Goal: Transaction & Acquisition: Obtain resource

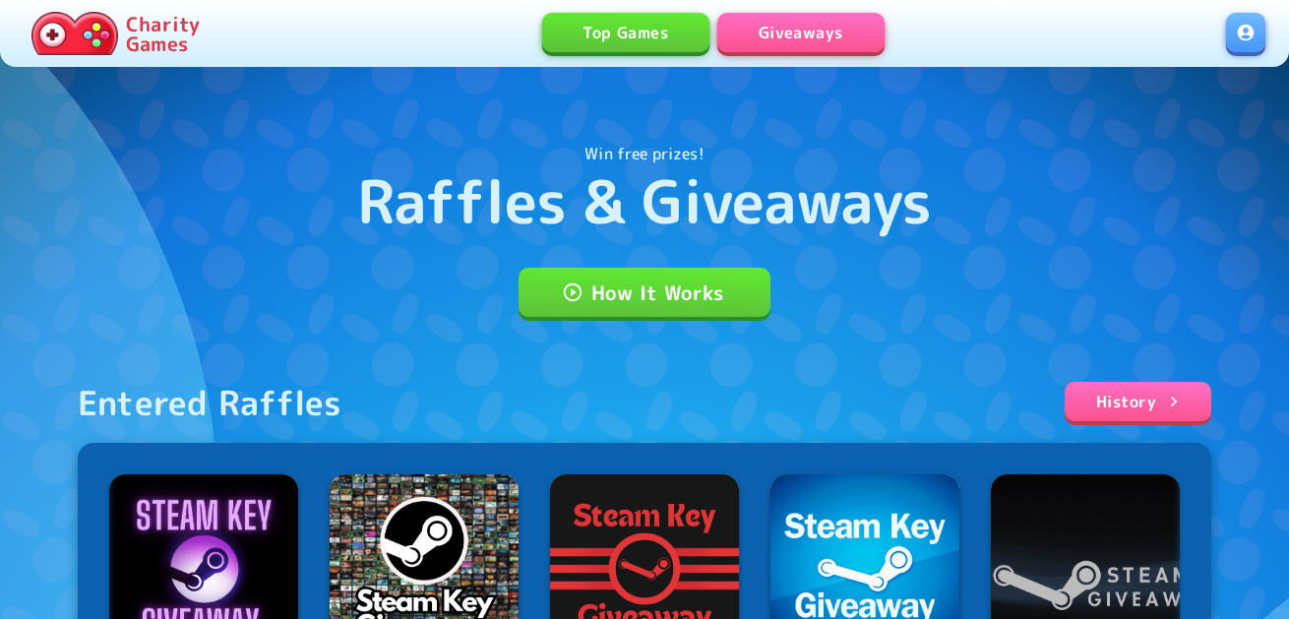
click at [1252, 25] on link at bounding box center [1245, 32] width 39 height 39
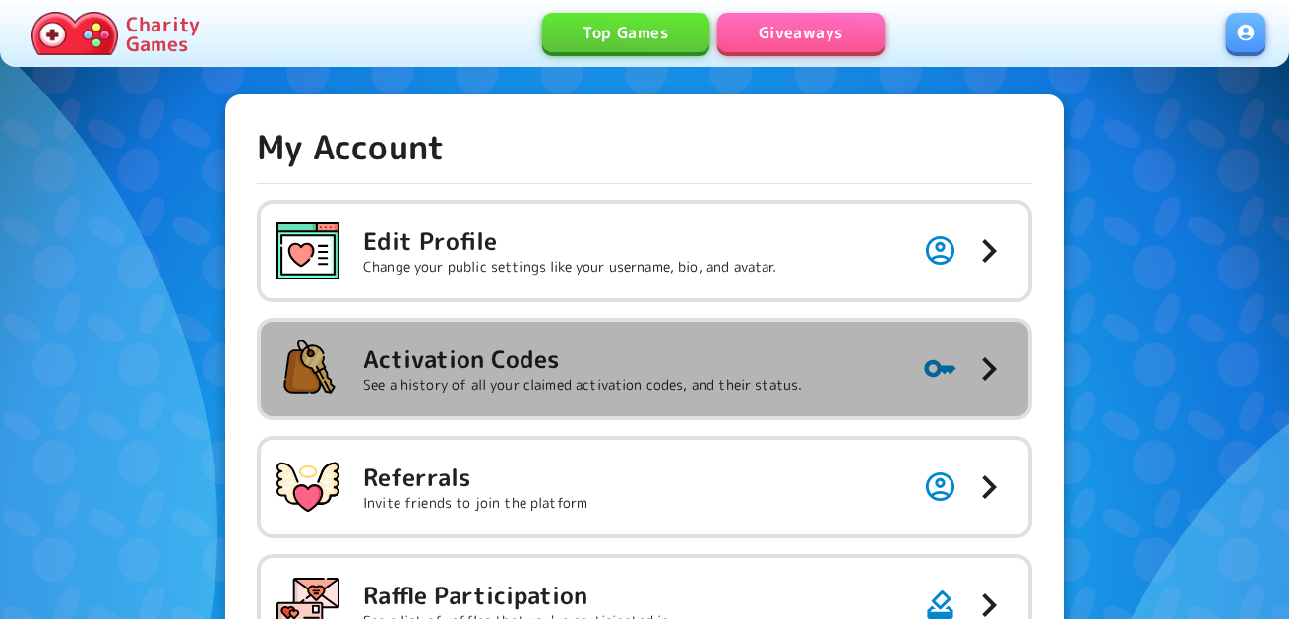
click at [644, 385] on p "See a history of all your claimed activation codes, and their status." at bounding box center [582, 385] width 439 height 20
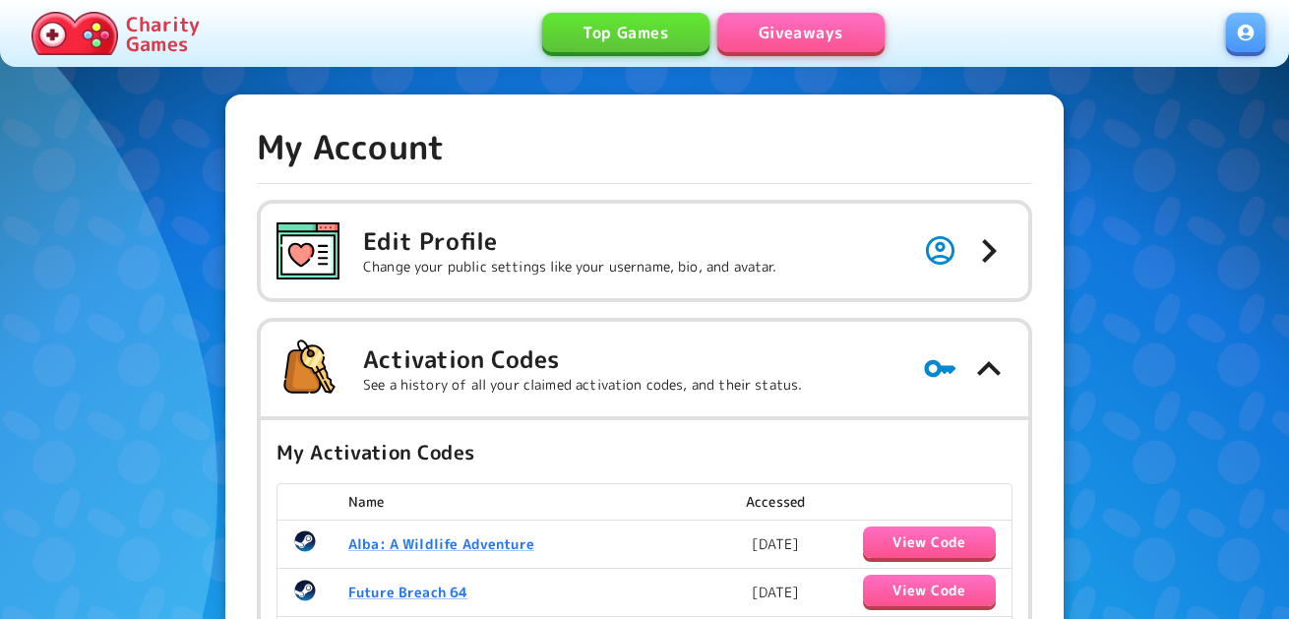
click at [872, 32] on link "Giveaways" at bounding box center [800, 32] width 167 height 39
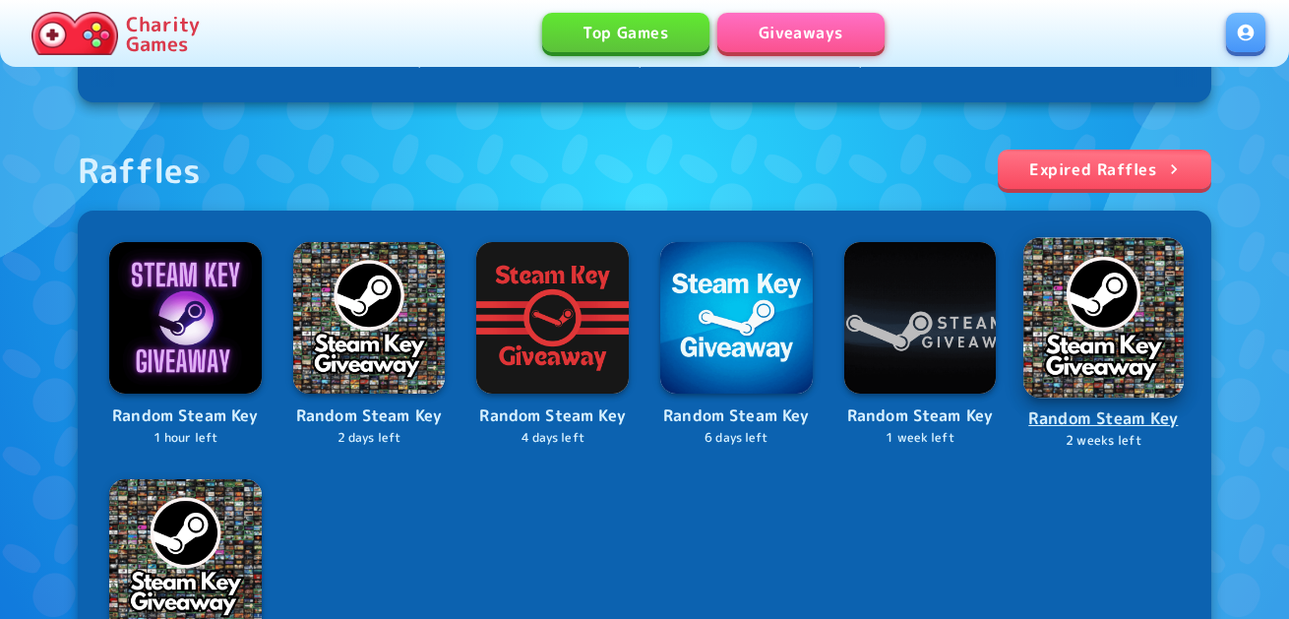
scroll to position [689, 0]
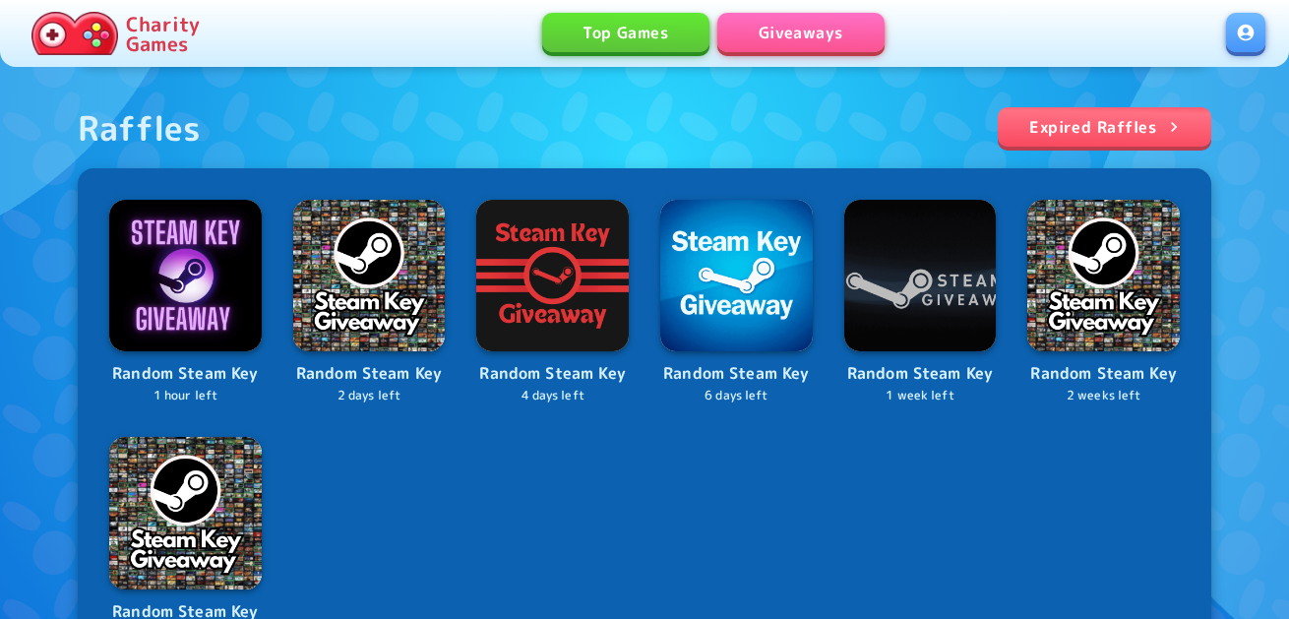
click at [197, 529] on img at bounding box center [185, 513] width 153 height 153
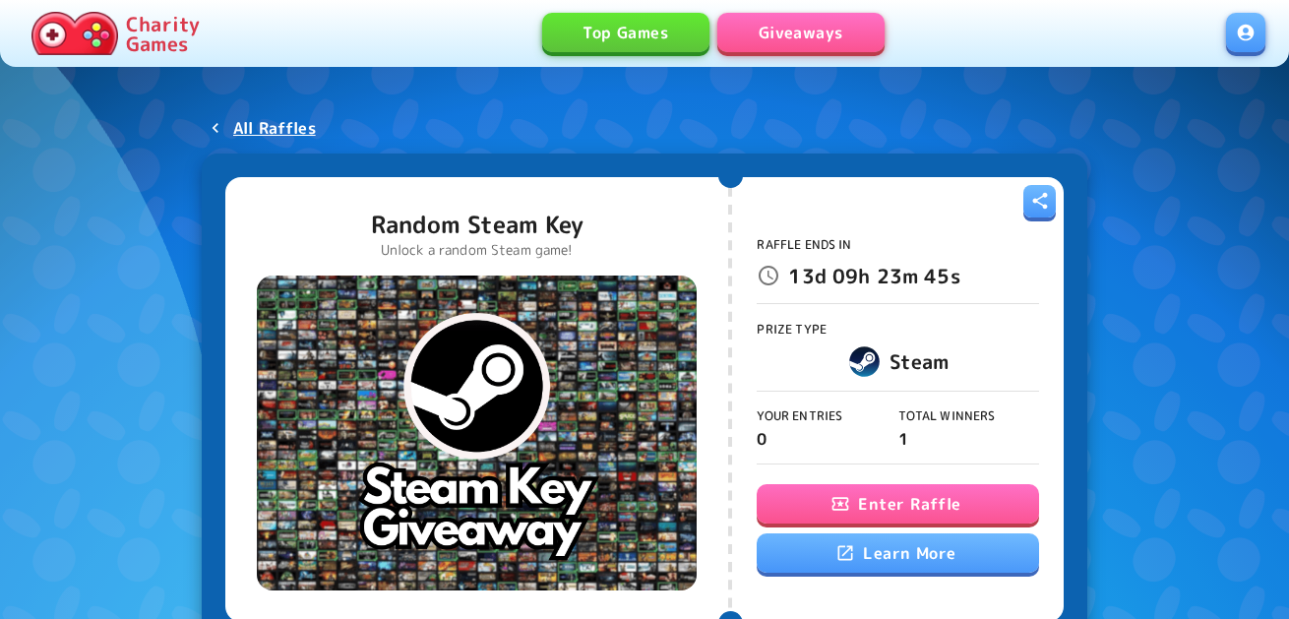
click at [944, 503] on button "Enter Raffle" at bounding box center [897, 503] width 281 height 39
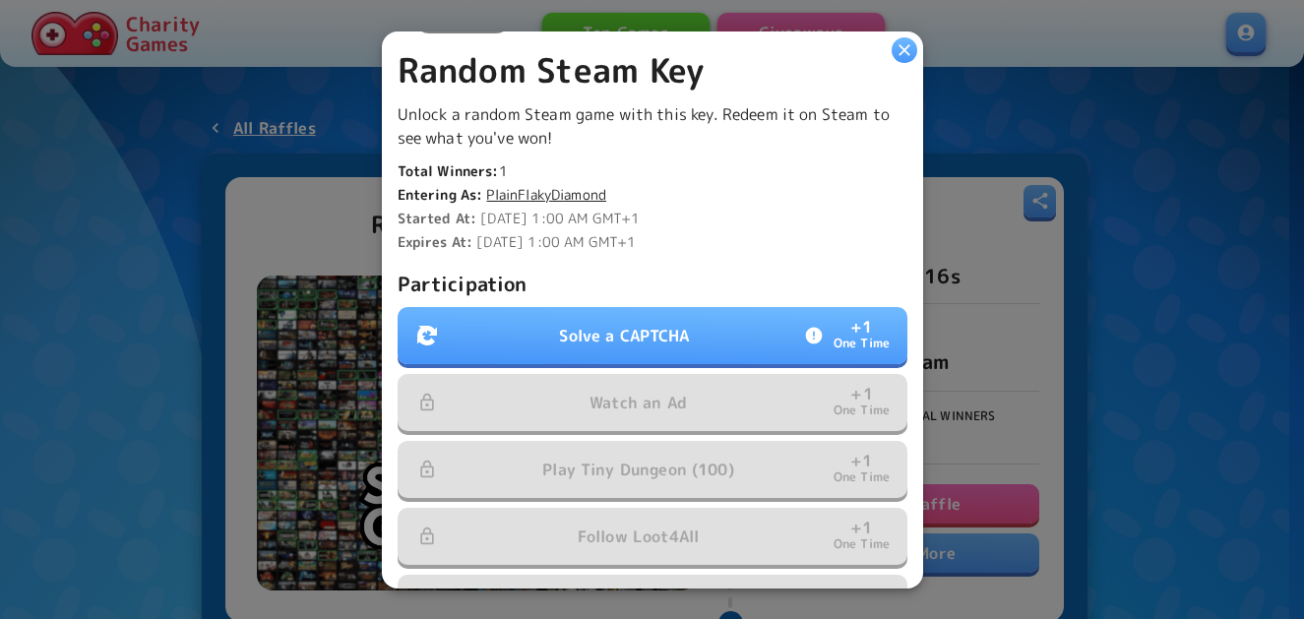
scroll to position [492, 0]
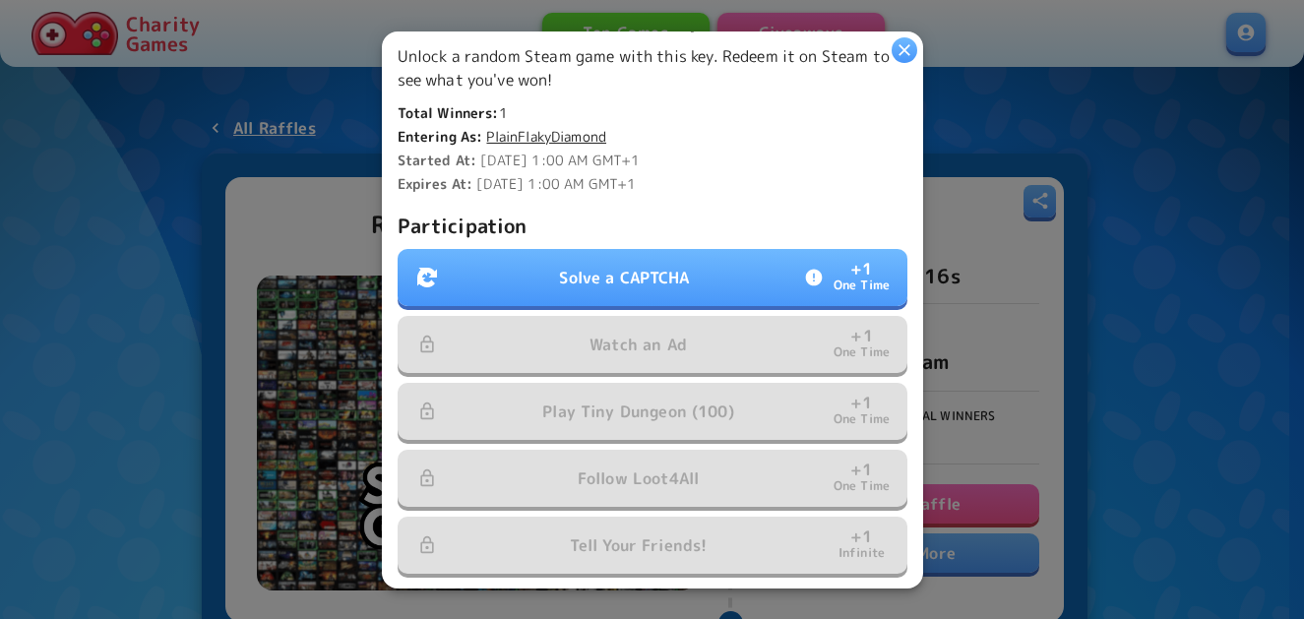
click at [656, 255] on button "Solve a CAPTCHA + 1 One Time" at bounding box center [653, 277] width 510 height 57
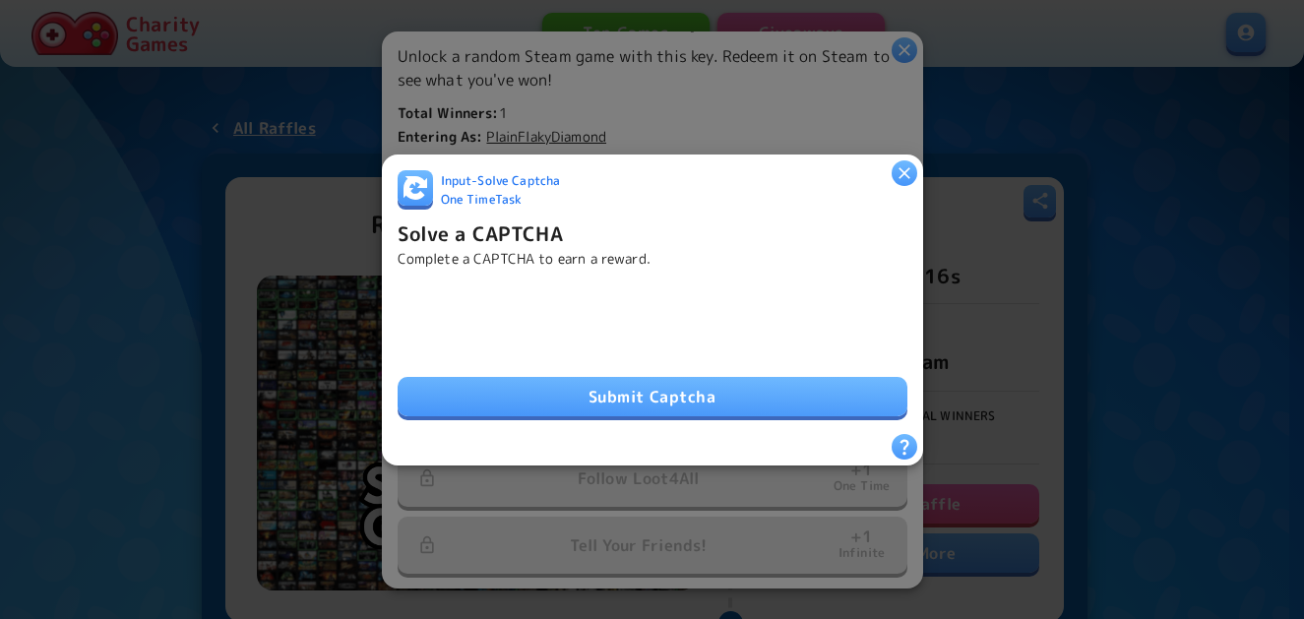
click at [700, 393] on button "Submit Captcha" at bounding box center [653, 396] width 510 height 39
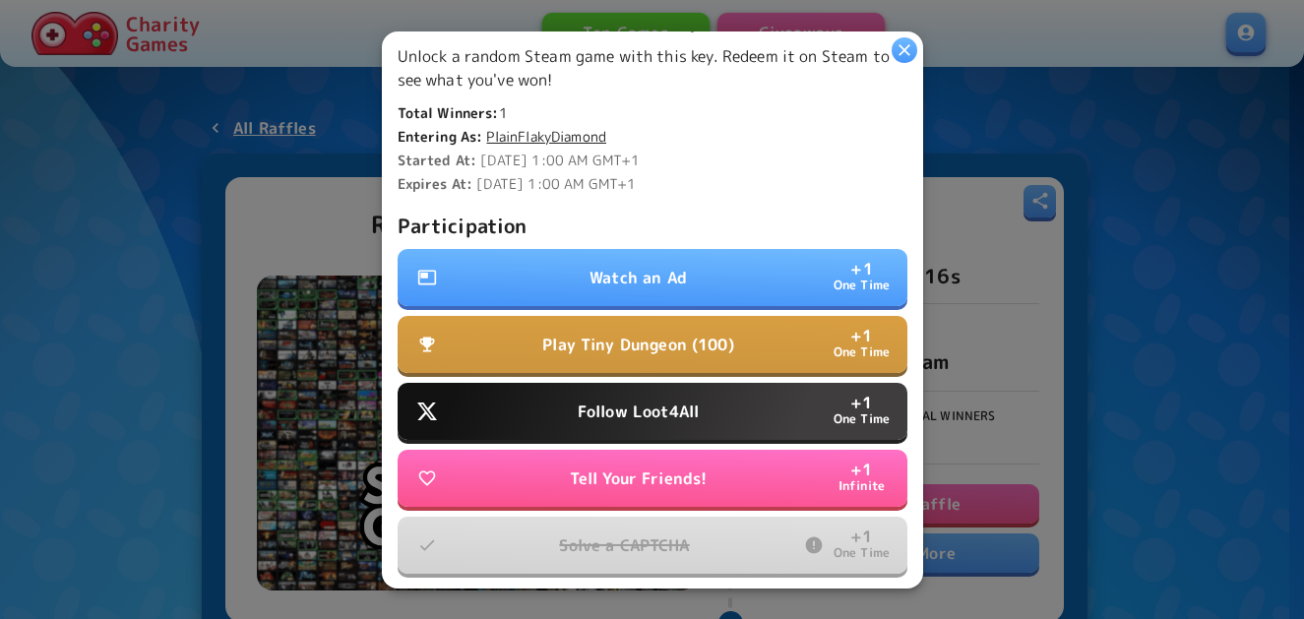
click at [646, 400] on p "Follow Loot4All" at bounding box center [638, 412] width 121 height 24
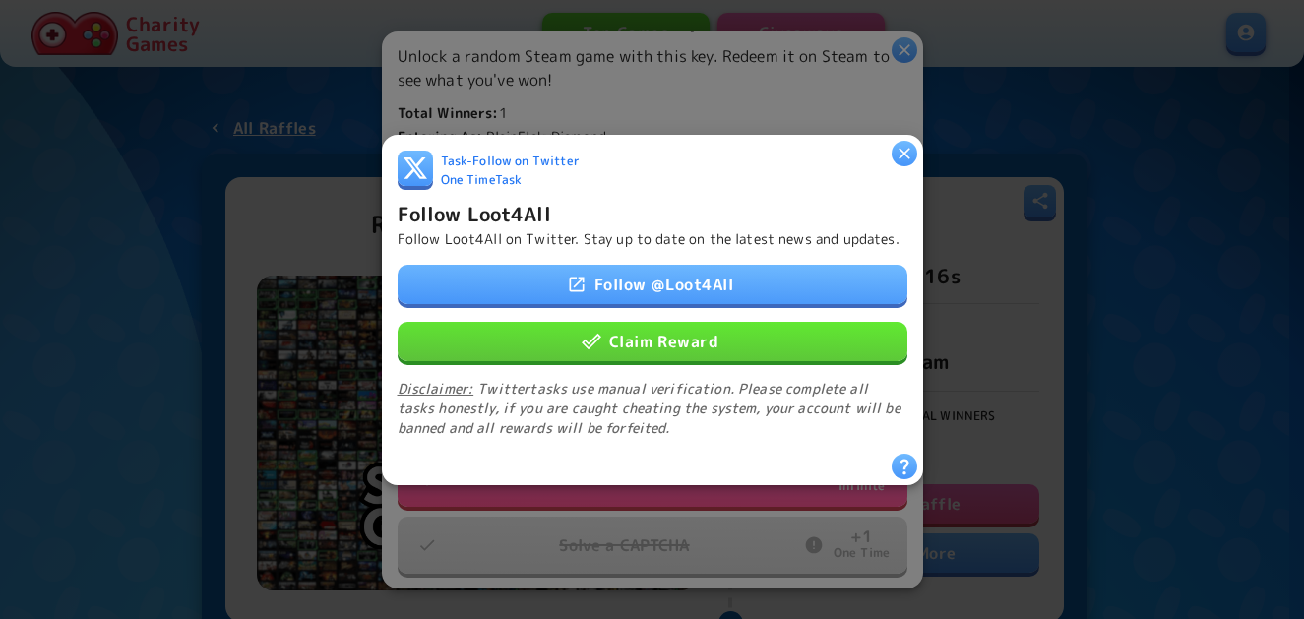
click at [644, 346] on button "Claim Reward" at bounding box center [653, 340] width 510 height 39
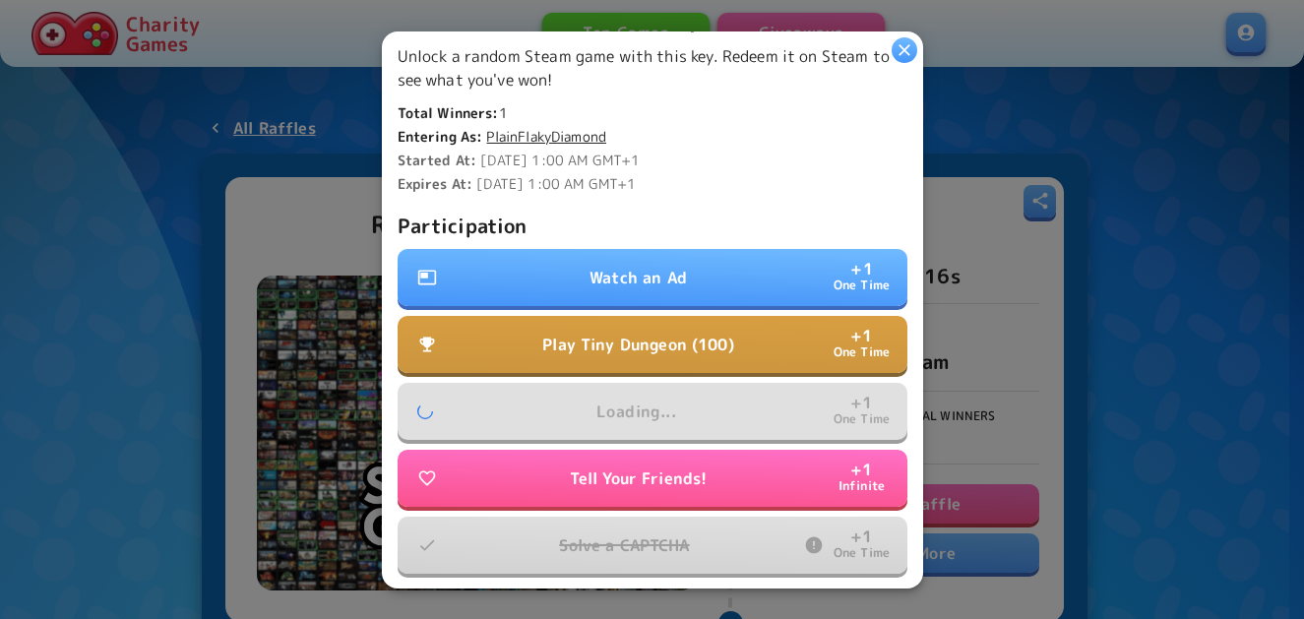
click at [681, 237] on div "Participation Watch an Ad + 1 One Time Play Tiny Dungeon (100) + 1 One Time Loa…" at bounding box center [653, 393] width 510 height 366
click at [682, 260] on button "Watch an Ad + 1 One Time" at bounding box center [653, 277] width 510 height 57
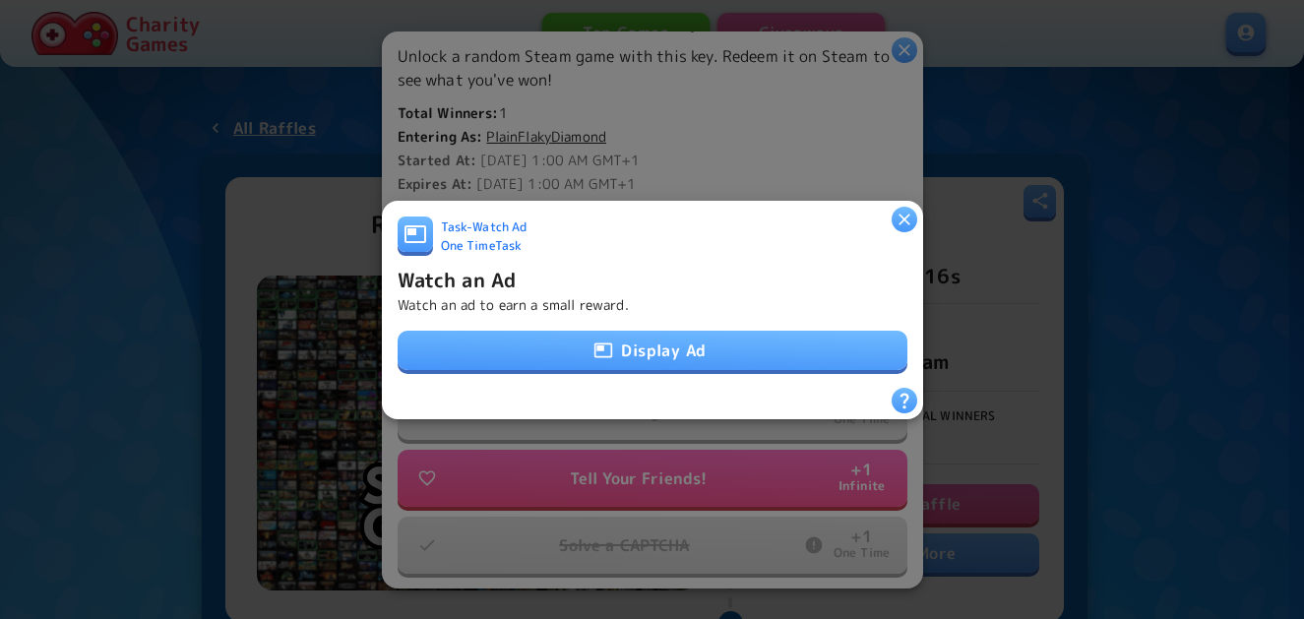
click at [655, 340] on button "Display Ad" at bounding box center [653, 350] width 510 height 39
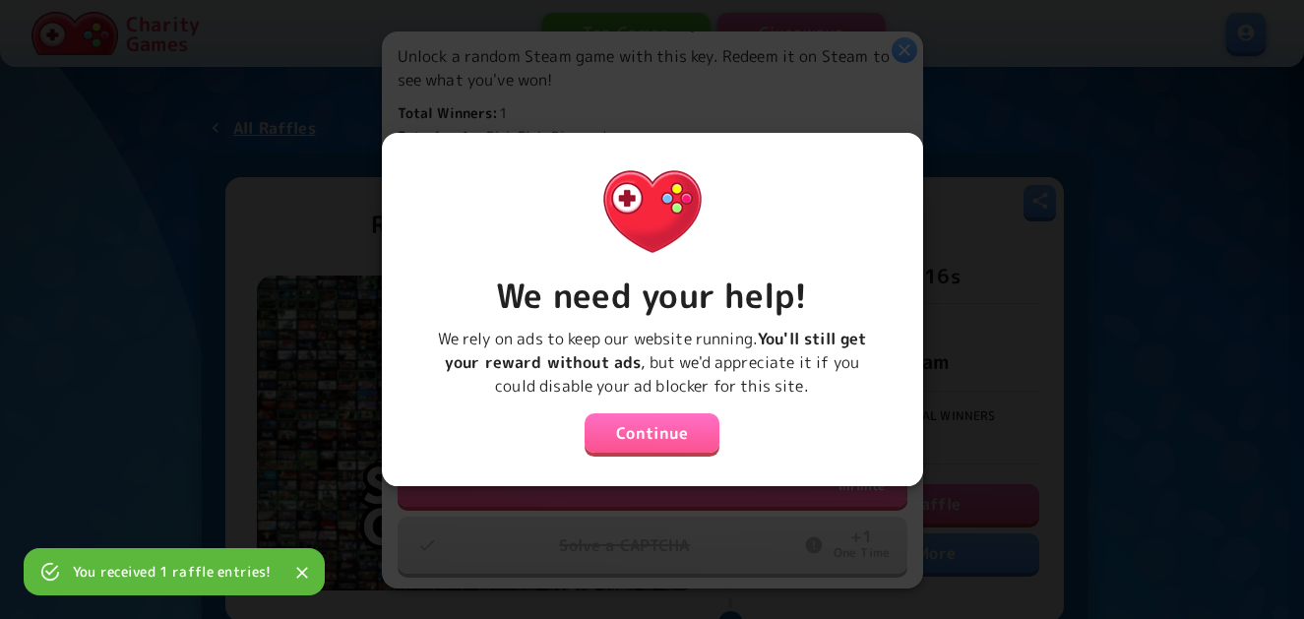
click at [629, 432] on button "Continue" at bounding box center [653, 432] width 136 height 39
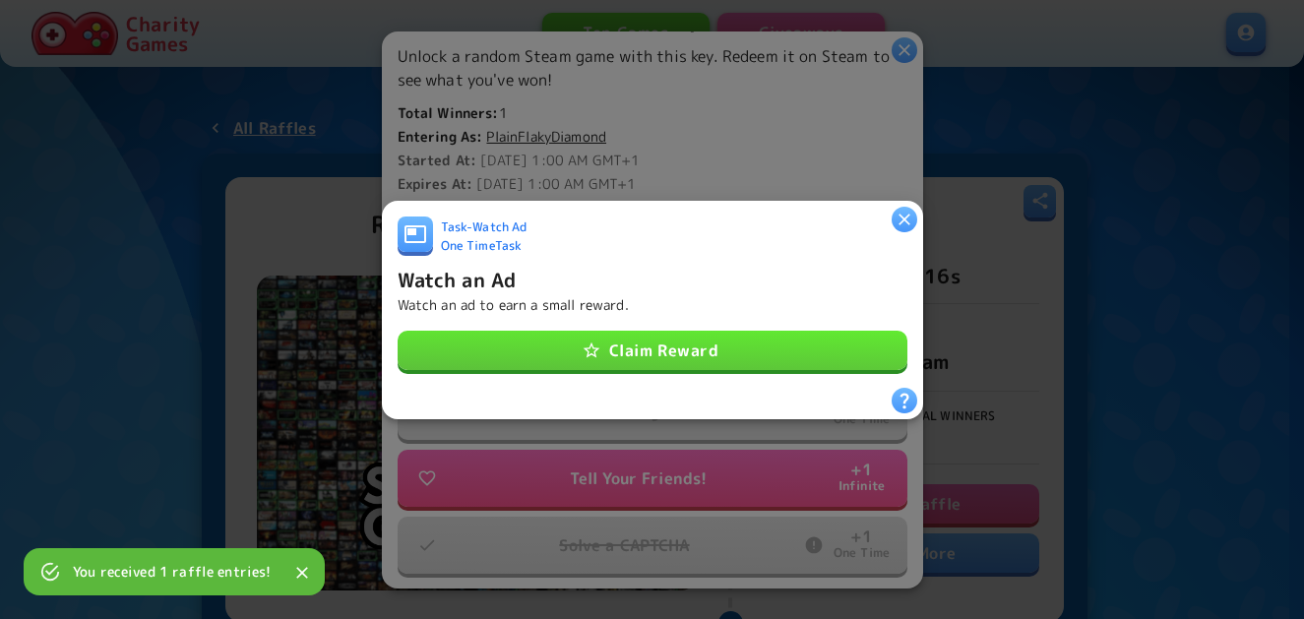
click at [642, 342] on button "Claim Reward" at bounding box center [653, 350] width 510 height 39
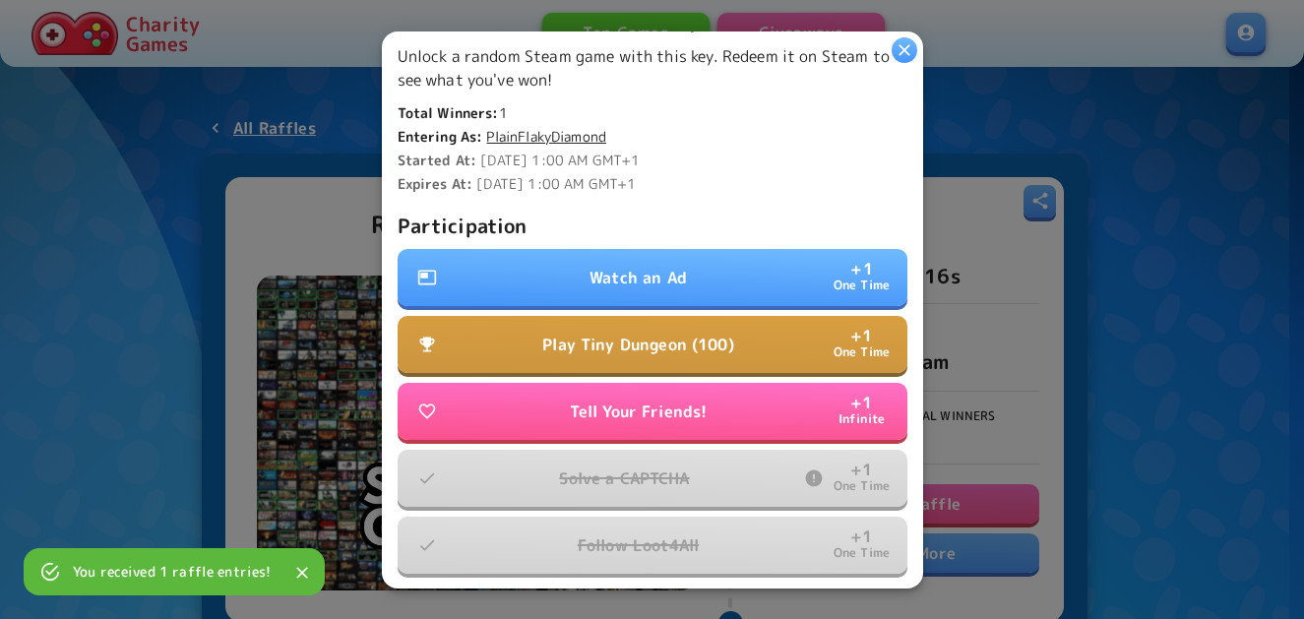
click at [647, 333] on p "Play Tiny Dungeon (100)" at bounding box center [637, 345] width 191 height 24
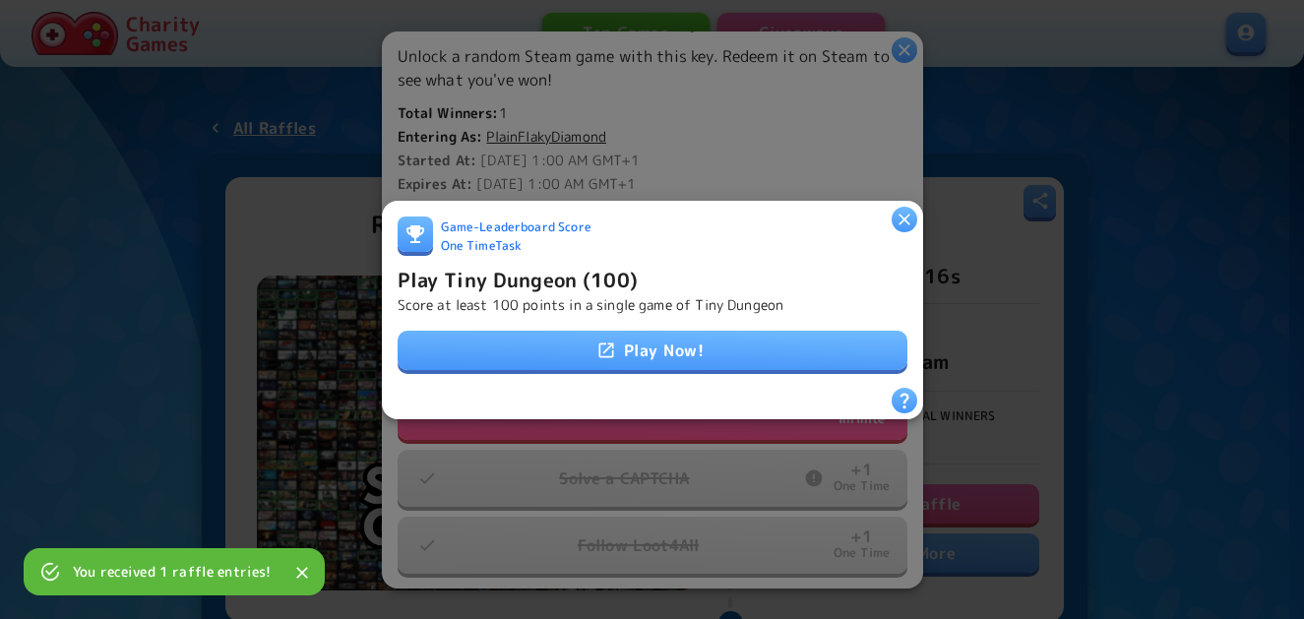
click at [646, 345] on link "Play Now!" at bounding box center [653, 350] width 510 height 39
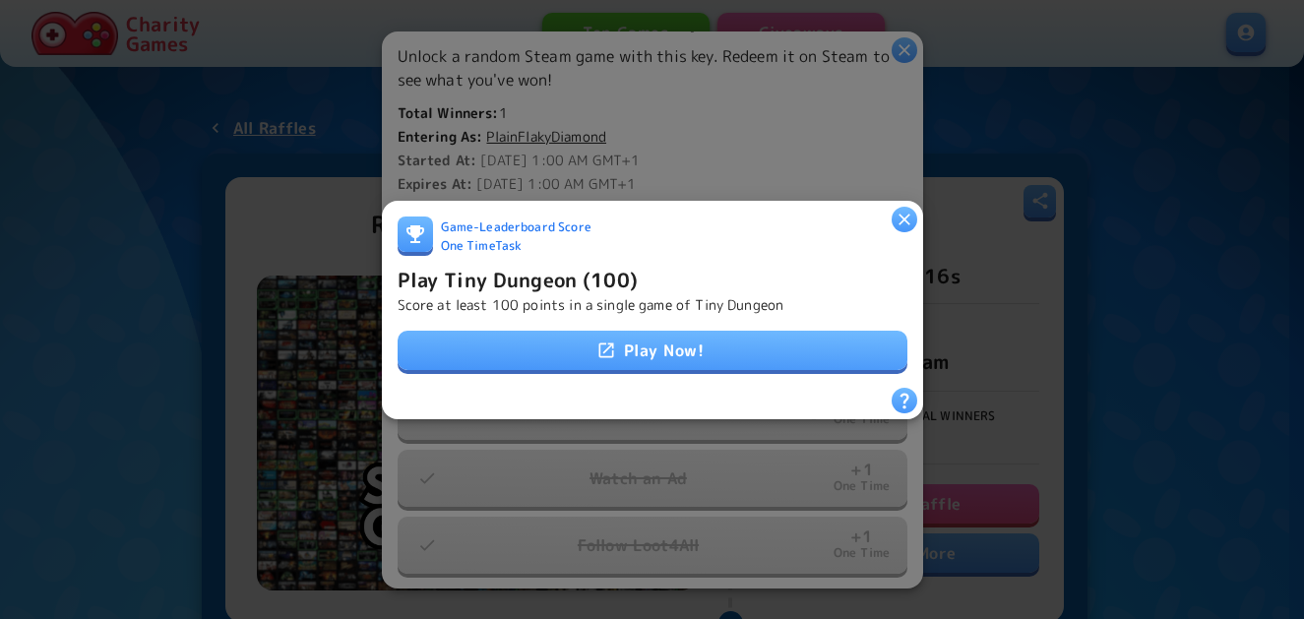
click at [609, 263] on h6 "Play Tiny Dungeon (100)" at bounding box center [518, 278] width 240 height 31
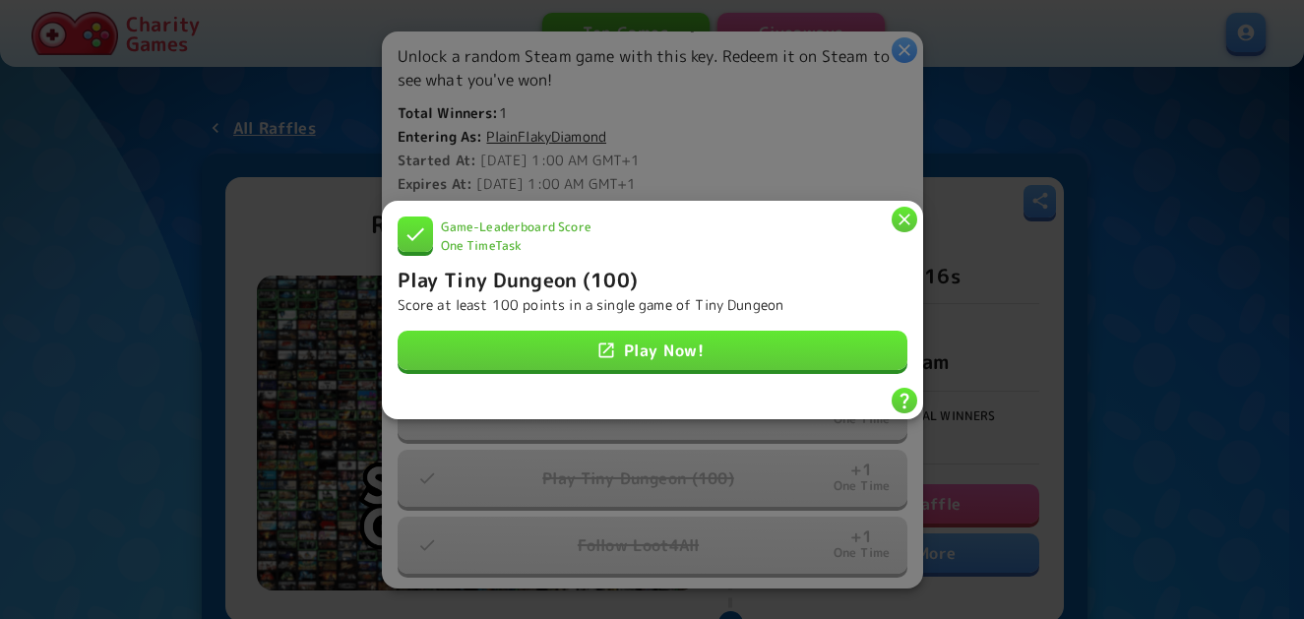
click at [890, 225] on div "Game - Leaderboard Score One Time Task" at bounding box center [653, 239] width 510 height 47
click at [904, 214] on icon "button" at bounding box center [905, 220] width 12 height 12
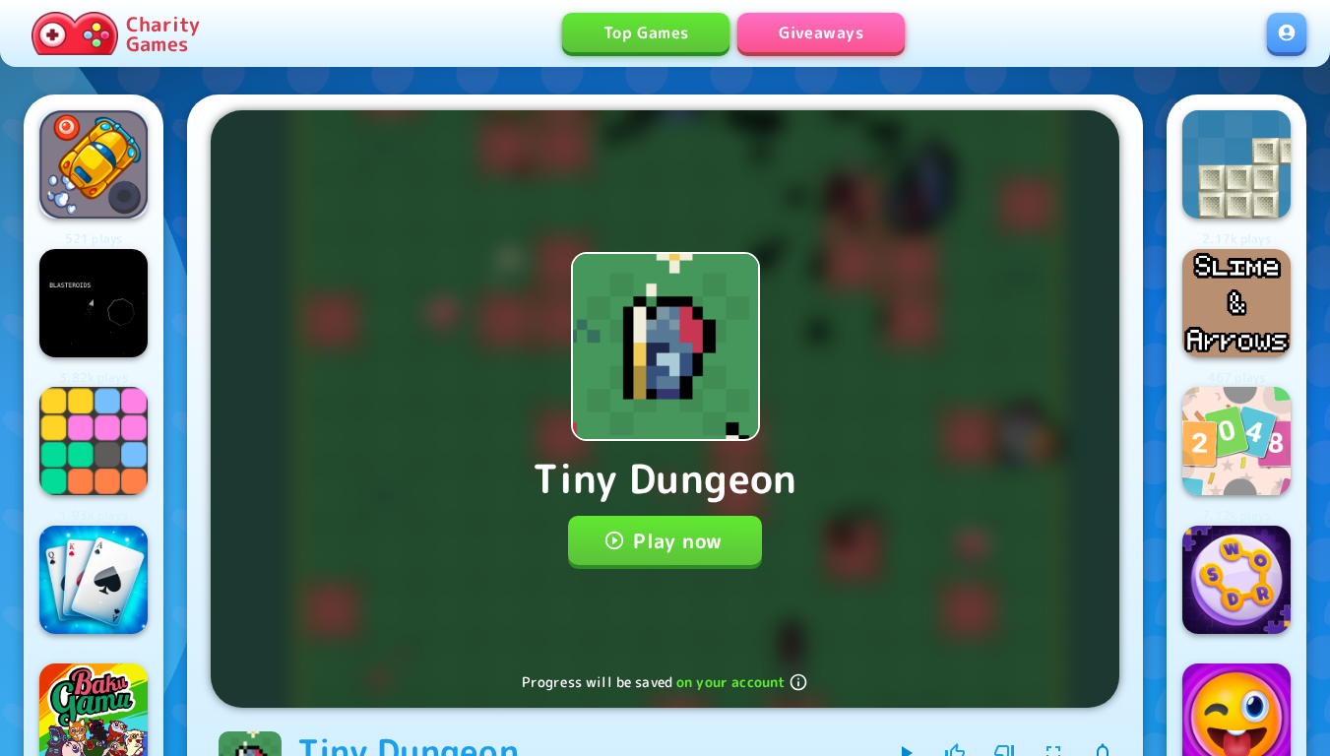
click at [693, 540] on button "Play now" at bounding box center [665, 540] width 194 height 49
